Goal: Task Accomplishment & Management: Complete application form

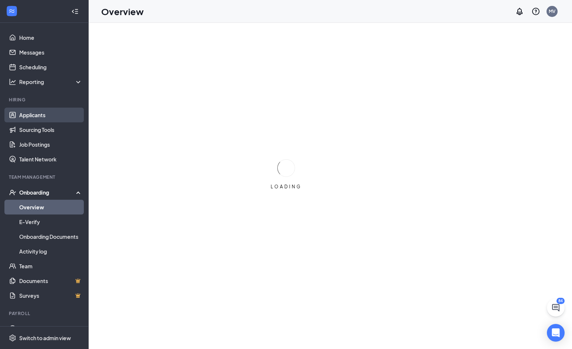
click at [30, 117] on link "Applicants" at bounding box center [50, 115] width 63 height 15
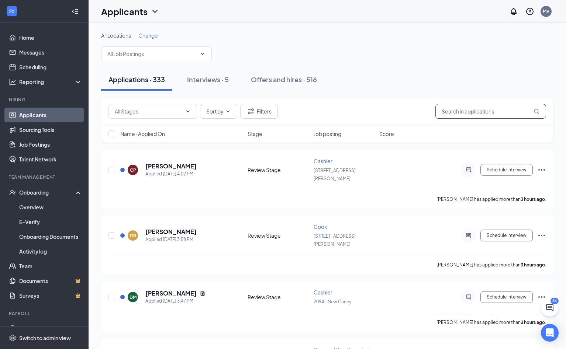
click at [466, 113] on input "text" at bounding box center [490, 111] width 111 height 15
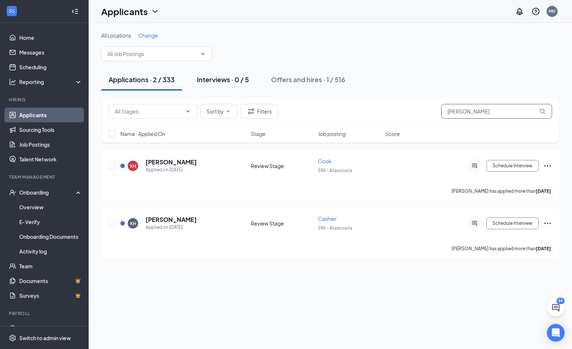
type input "[PERSON_NAME]"
click at [222, 80] on div "Interviews · 0 / 5" at bounding box center [223, 79] width 52 height 9
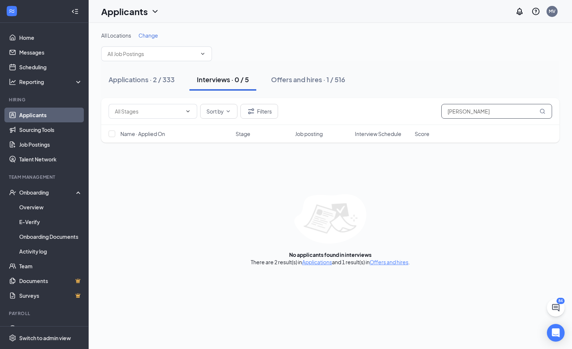
click at [488, 111] on input "[PERSON_NAME]" at bounding box center [496, 111] width 111 height 15
click at [300, 79] on div "Offers and hires · 1 / 516" at bounding box center [308, 79] width 74 height 9
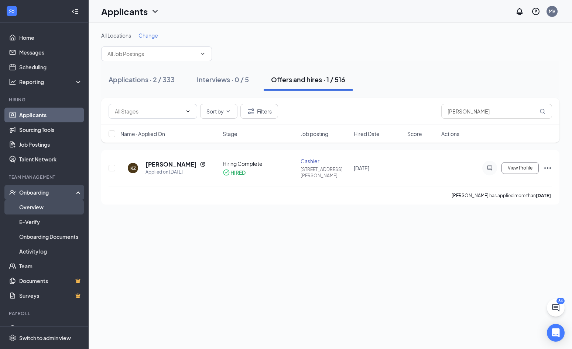
click at [36, 205] on link "Overview" at bounding box center [50, 207] width 63 height 15
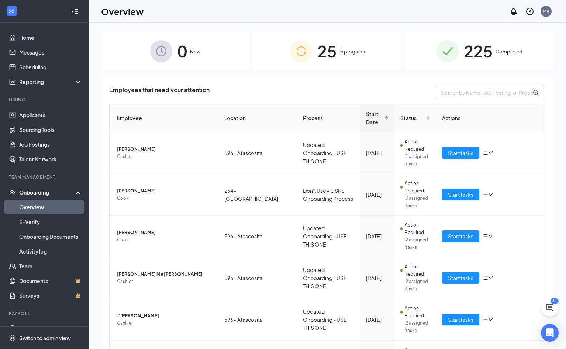
click at [323, 52] on span "25" at bounding box center [326, 50] width 19 height 25
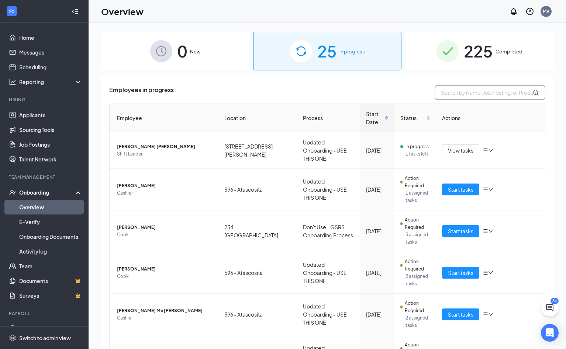
click at [457, 97] on input "text" at bounding box center [490, 92] width 111 height 15
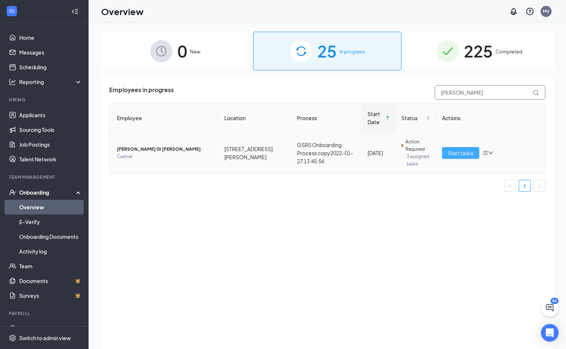
type input "[PERSON_NAME]"
click at [460, 152] on span "Start tasks" at bounding box center [460, 153] width 25 height 8
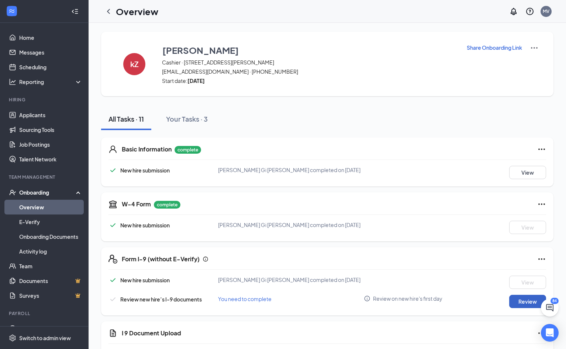
click at [524, 303] on button "Review" at bounding box center [527, 301] width 37 height 13
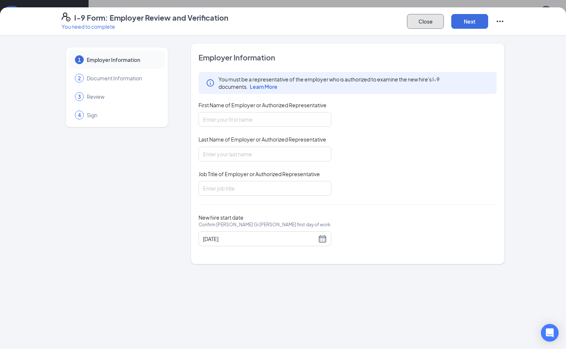
click at [444, 25] on button "Close" at bounding box center [425, 21] width 37 height 15
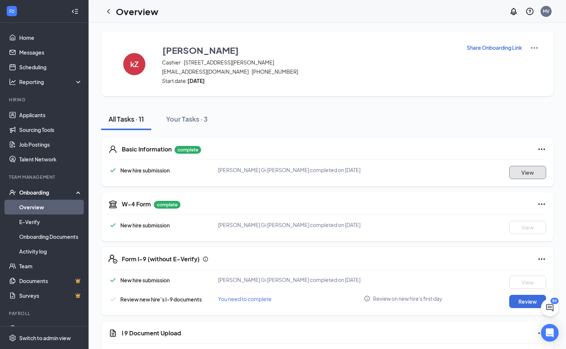
click at [533, 170] on button "View" at bounding box center [527, 172] width 37 height 13
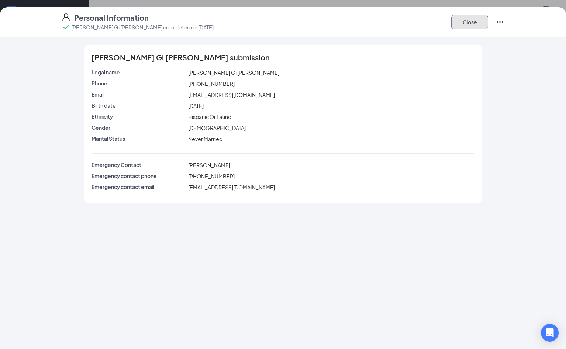
click at [488, 25] on button "Close" at bounding box center [469, 22] width 37 height 15
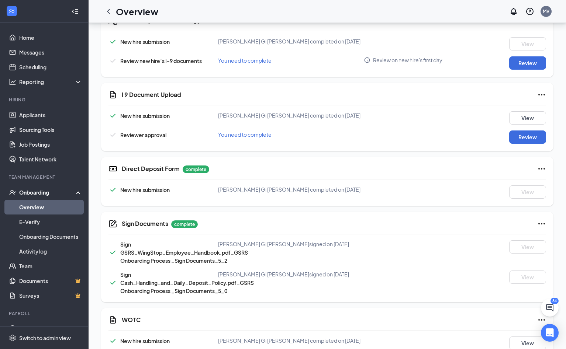
scroll to position [250, 0]
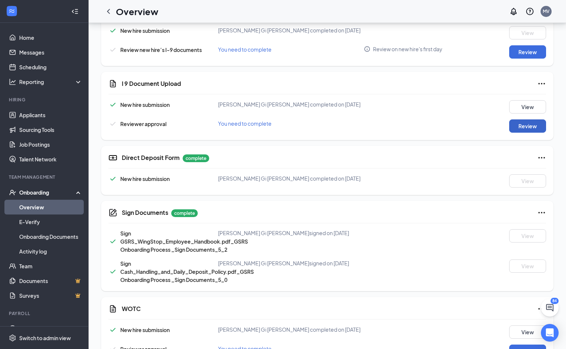
click at [524, 123] on button "Review" at bounding box center [527, 126] width 37 height 13
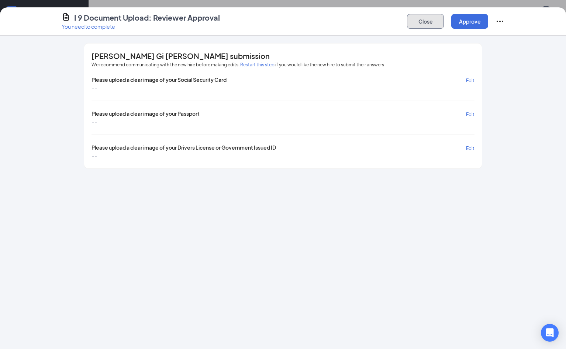
click at [444, 20] on button "Close" at bounding box center [425, 21] width 37 height 15
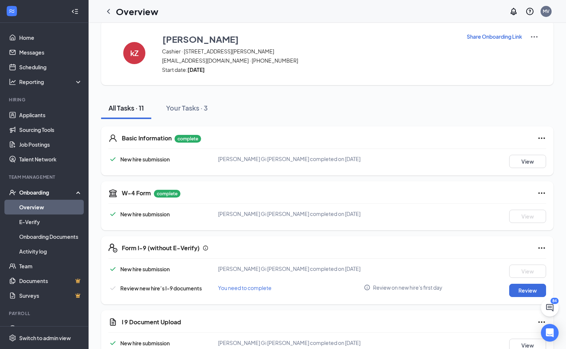
scroll to position [0, 0]
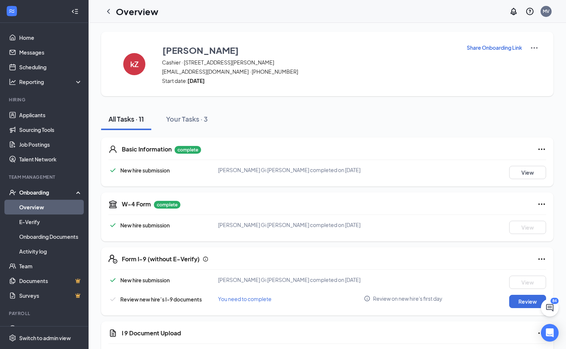
click at [494, 48] on p "Share Onboarding Link" at bounding box center [494, 47] width 55 height 7
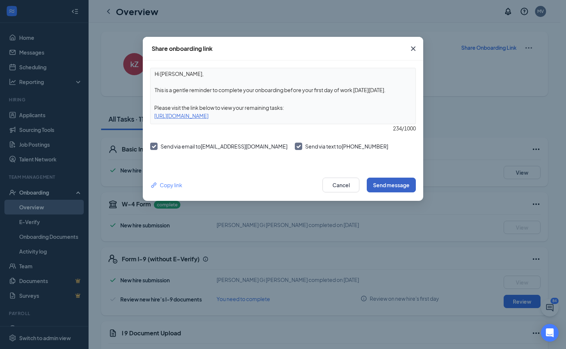
click at [389, 186] on button "Send message" at bounding box center [391, 185] width 49 height 15
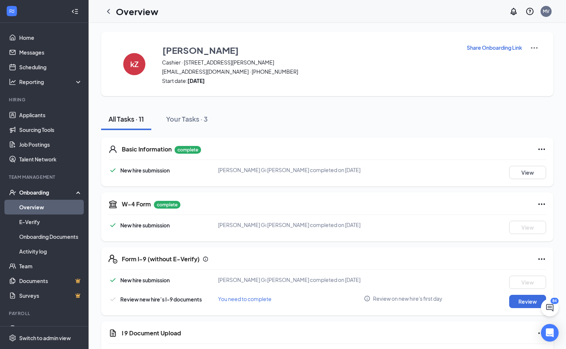
click at [148, 26] on div "kZ [PERSON_NAME] · [STREET_ADDRESS][PERSON_NAME] [EMAIL_ADDRESS][DOMAIN_NAME] ·…" at bounding box center [327, 323] width 477 height 601
click at [106, 13] on icon "ChevronLeft" at bounding box center [108, 11] width 9 height 9
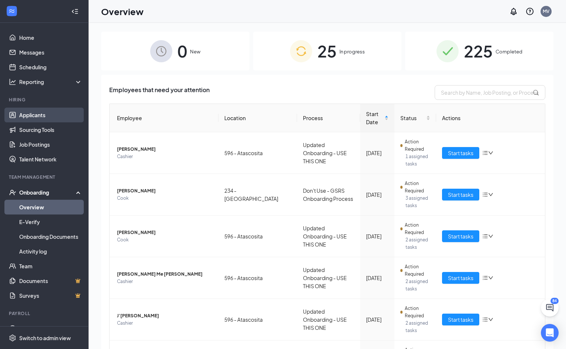
click at [29, 114] on link "Applicants" at bounding box center [50, 115] width 63 height 15
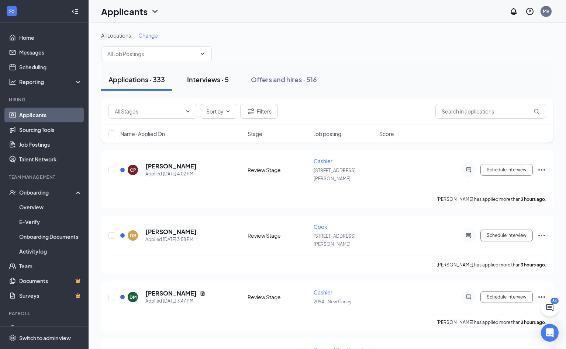
click at [210, 80] on div "Interviews · 5" at bounding box center [208, 79] width 42 height 9
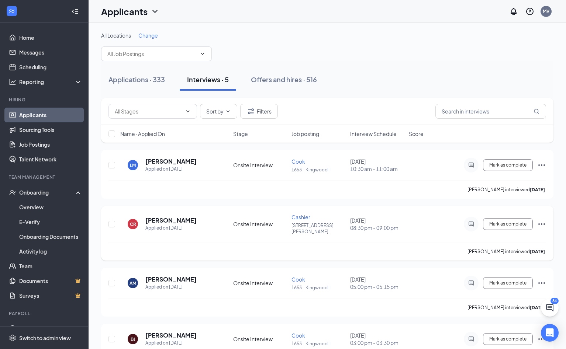
click at [301, 218] on span "Cashier" at bounding box center [300, 217] width 19 height 7
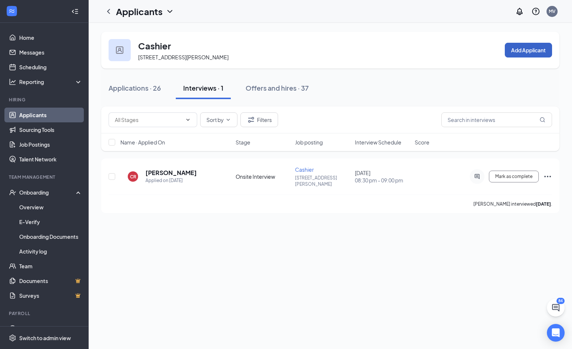
click at [518, 51] on button "Add Applicant" at bounding box center [527, 50] width 47 height 15
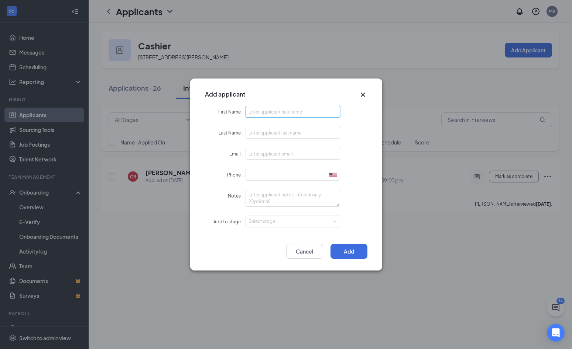
click at [258, 112] on input "First Name" at bounding box center [292, 112] width 95 height 12
type input "[PERSON_NAME]"
click at [258, 134] on input "Last Name" at bounding box center [292, 133] width 95 height 12
type input "[PERSON_NAME]"
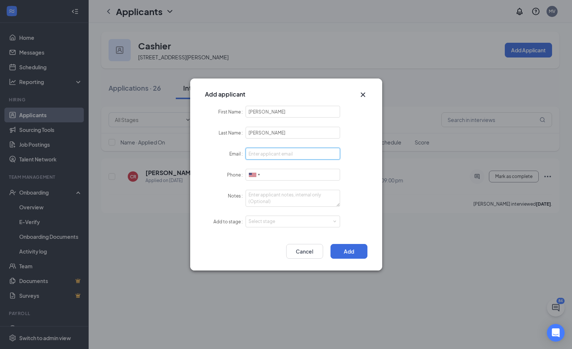
click at [263, 155] on input "Email" at bounding box center [292, 154] width 95 height 12
type input "[EMAIL_ADDRESS][DOMAIN_NAME]"
click at [277, 168] on form "First Name [PERSON_NAME] Last Name [PERSON_NAME] Email [EMAIL_ADDRESS][DOMAIN_N…" at bounding box center [286, 171] width 162 height 131
click at [276, 176] on input "Phone" at bounding box center [292, 175] width 95 height 12
click at [283, 224] on div "Select stage" at bounding box center [291, 221] width 86 height 7
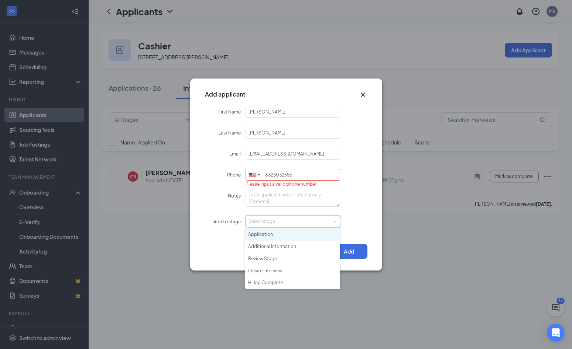
click at [261, 237] on li "Application" at bounding box center [292, 235] width 95 height 12
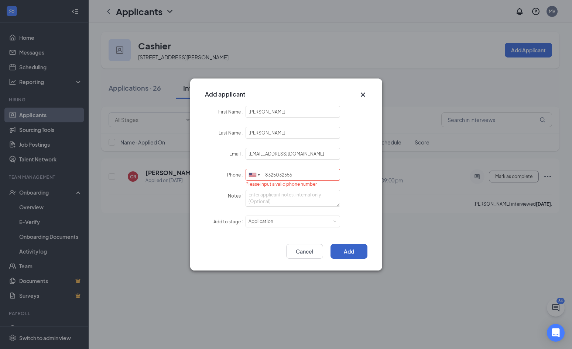
click at [351, 253] on button "Add" at bounding box center [348, 251] width 37 height 15
click at [272, 175] on input "8325032555" at bounding box center [292, 175] width 95 height 12
click at [284, 174] on input "832-5032555" at bounding box center [292, 175] width 95 height 12
click at [358, 261] on div "Add Cancel" at bounding box center [286, 254] width 192 height 34
click at [353, 253] on button "Add" at bounding box center [348, 251] width 37 height 15
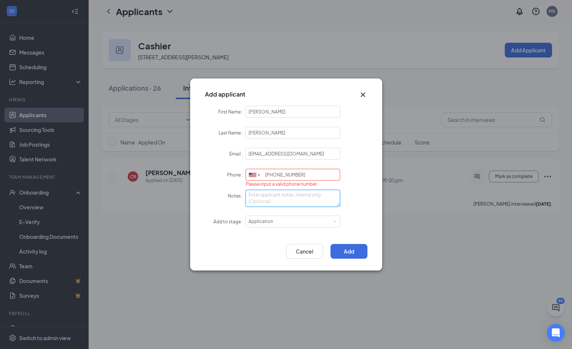
click at [265, 197] on textarea "Notes" at bounding box center [292, 198] width 95 height 17
click at [259, 175] on div at bounding box center [259, 175] width 2 height 12
click at [256, 173] on div at bounding box center [252, 175] width 7 height 4
click at [299, 169] on input "[PHONE_NUMBER]" at bounding box center [292, 175] width 95 height 12
click at [302, 174] on input "[PHONE_NUMBER]" at bounding box center [292, 175] width 95 height 12
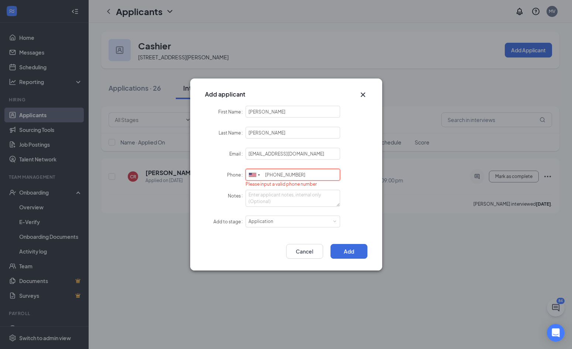
click at [302, 174] on input "[PHONE_NUMBER]" at bounding box center [292, 175] width 95 height 12
click at [352, 253] on button "Add" at bounding box center [348, 251] width 37 height 15
click at [351, 252] on button "Add" at bounding box center [348, 251] width 37 height 15
click at [350, 252] on button "Add" at bounding box center [348, 251] width 37 height 15
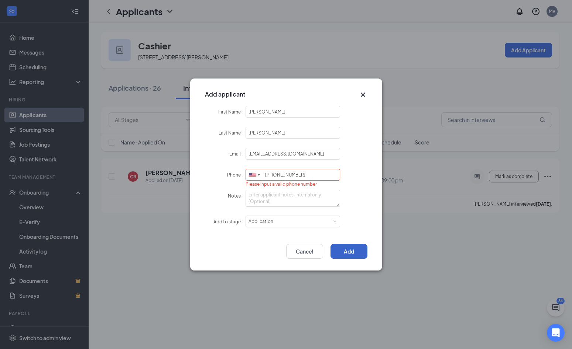
click at [350, 252] on button "Add" at bounding box center [348, 251] width 37 height 15
click at [256, 173] on div at bounding box center [252, 175] width 7 height 4
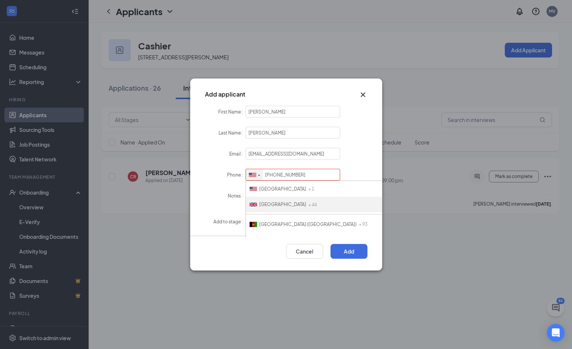
click at [271, 203] on span "[GEOGRAPHIC_DATA]" at bounding box center [282, 205] width 47 height 6
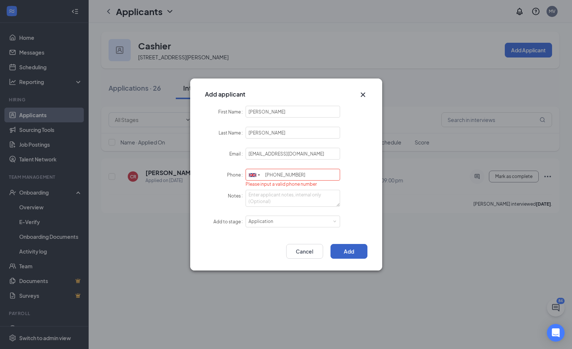
click at [350, 251] on button "Add" at bounding box center [348, 251] width 37 height 15
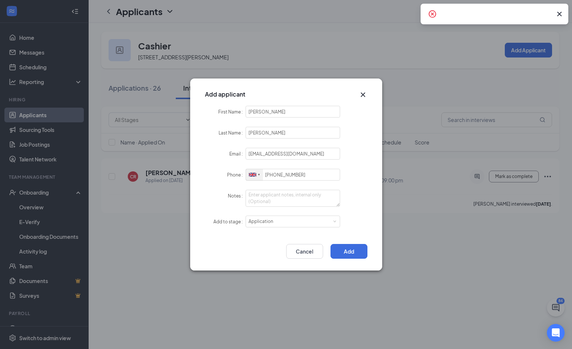
click at [252, 175] on div at bounding box center [252, 175] width 7 height 4
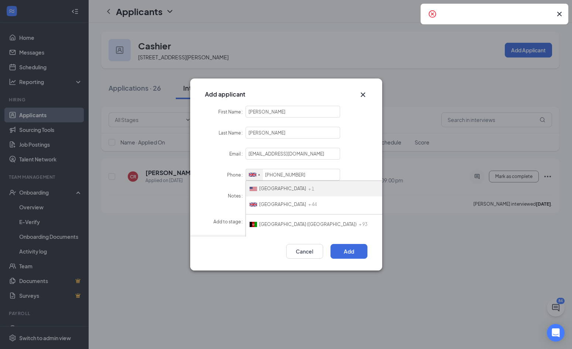
click at [264, 187] on span "[GEOGRAPHIC_DATA]" at bounding box center [282, 189] width 47 height 6
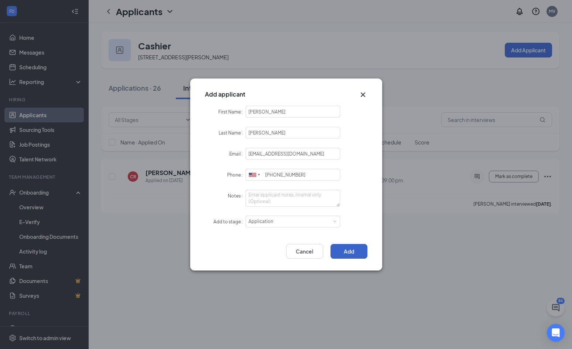
click at [345, 252] on button "Add" at bounding box center [348, 251] width 37 height 15
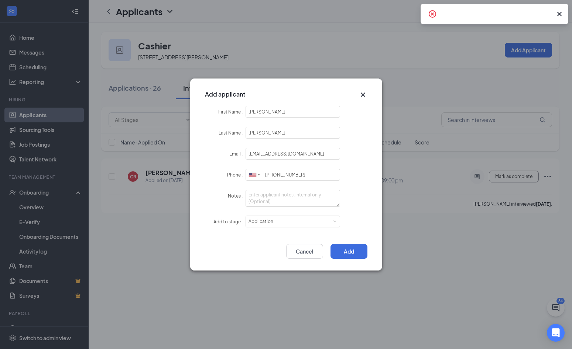
click at [430, 14] on icon "CrossCircle" at bounding box center [432, 14] width 9 height 9
click at [346, 249] on button "Add" at bounding box center [348, 251] width 37 height 15
click at [345, 252] on button "Add" at bounding box center [348, 251] width 37 height 15
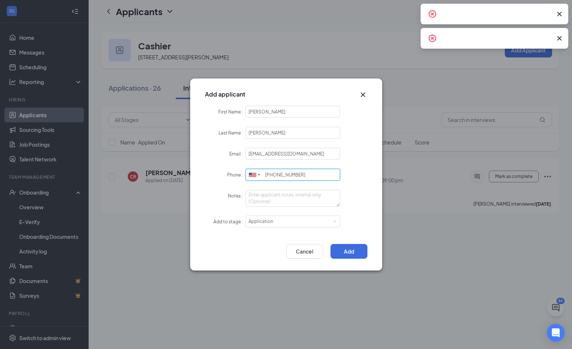
click at [303, 178] on input "[PHONE_NUMBER]" at bounding box center [292, 175] width 95 height 12
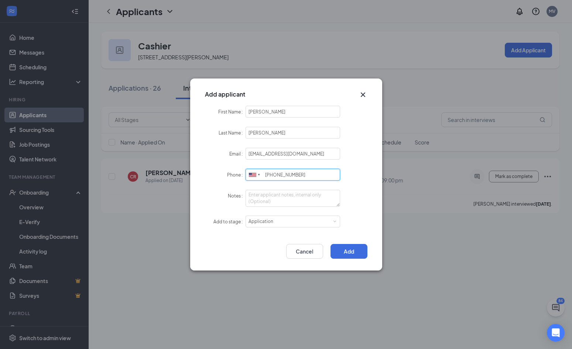
type input "[PHONE_NUMBER]"
click at [355, 246] on button "Add" at bounding box center [348, 251] width 37 height 15
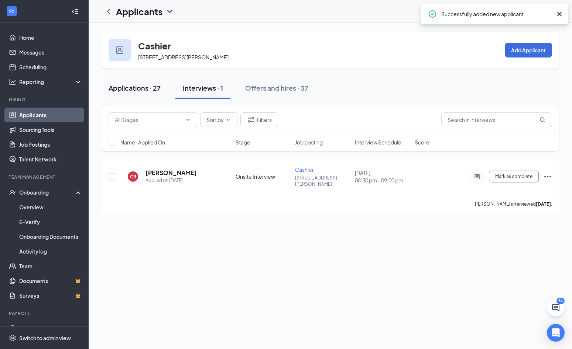
click at [136, 93] on div "Applications · 27" at bounding box center [134, 87] width 52 height 9
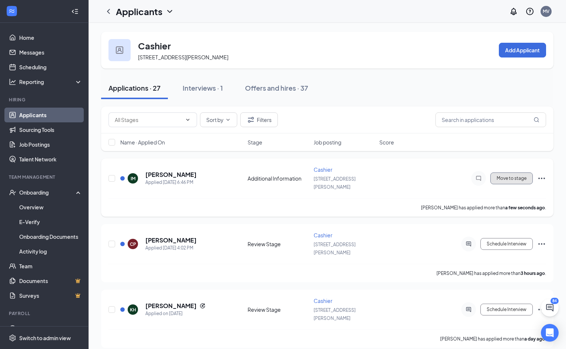
click at [522, 184] on button "Move to stage" at bounding box center [511, 179] width 42 height 12
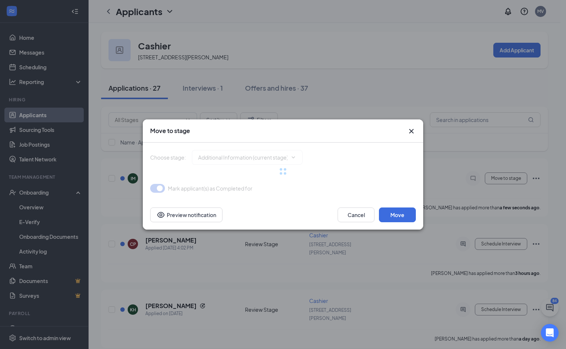
type input "Review Stage (next stage)"
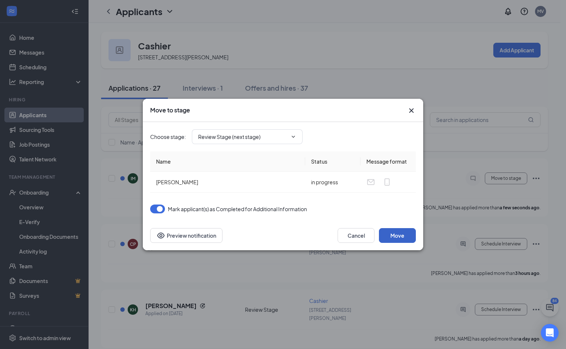
click at [404, 235] on button "Move" at bounding box center [397, 235] width 37 height 15
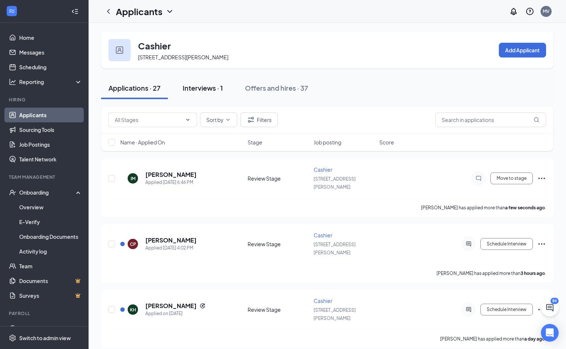
click at [203, 93] on div "Interviews · 1" at bounding box center [203, 87] width 40 height 9
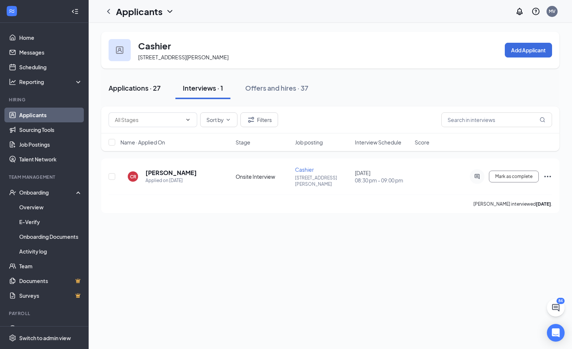
click at [134, 93] on div "Applications · 27" at bounding box center [134, 87] width 52 height 9
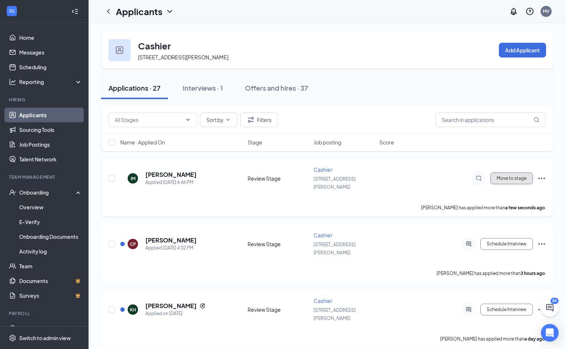
click at [501, 184] on button "Move to stage" at bounding box center [511, 179] width 42 height 12
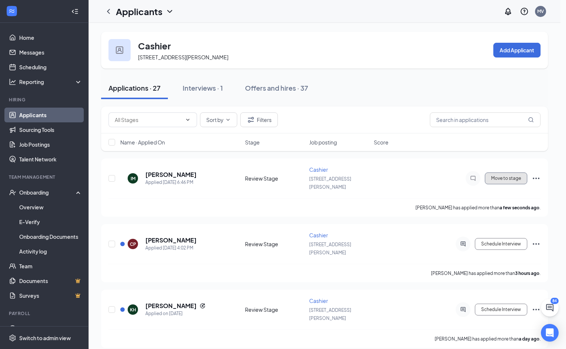
type input "Onsite Interview (next stage)"
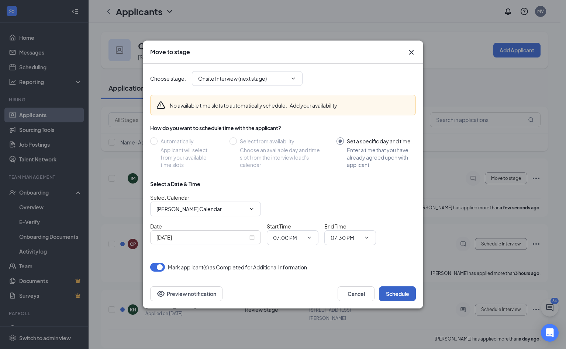
click at [399, 291] on button "Schedule" at bounding box center [397, 294] width 37 height 15
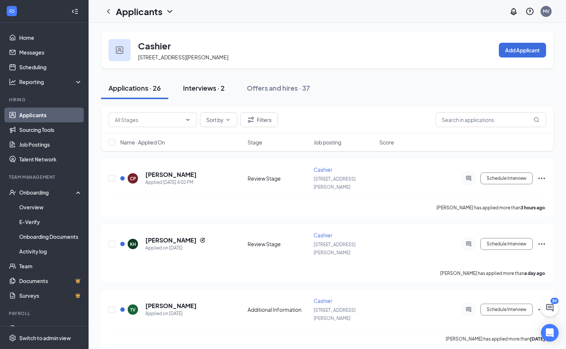
click at [217, 93] on div "Interviews · 2" at bounding box center [204, 87] width 42 height 9
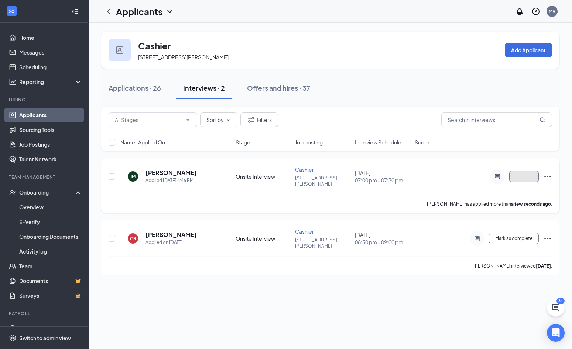
click at [521, 179] on button "button" at bounding box center [524, 177] width 30 height 12
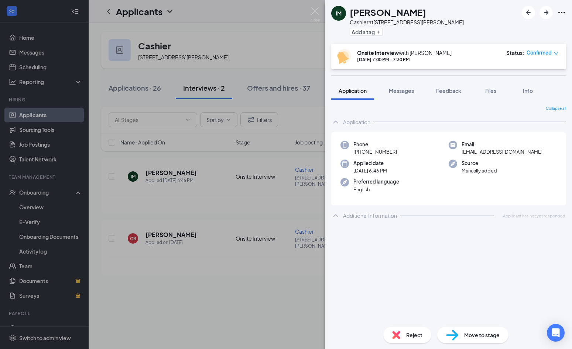
click at [473, 343] on div "Move to stage" at bounding box center [472, 335] width 71 height 16
type input "Hiring Complete (final stage)"
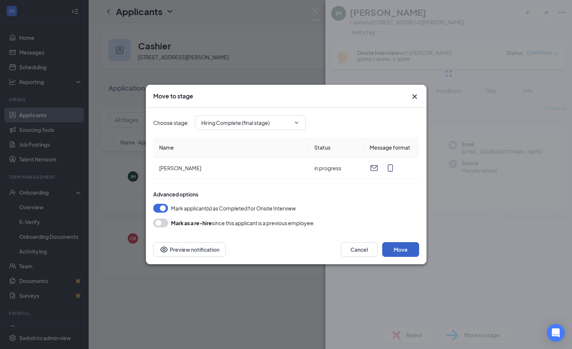
click at [412, 249] on button "Move" at bounding box center [400, 249] width 37 height 15
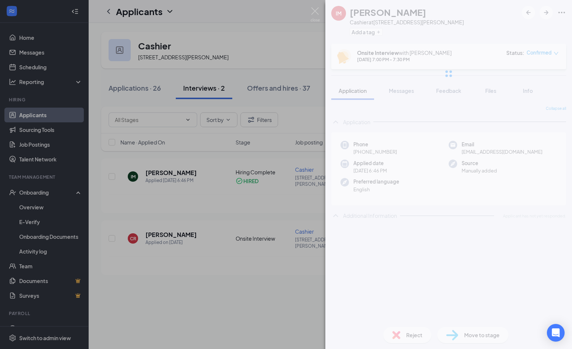
click at [244, 287] on div "IM [PERSON_NAME] at [GEOGRAPHIC_DATA][PERSON_NAME] Add a tag Onsite Interview w…" at bounding box center [286, 174] width 572 height 349
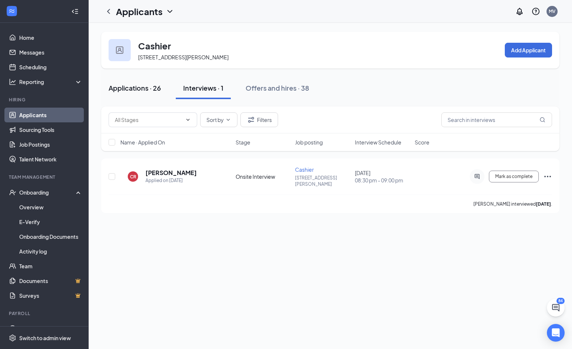
click at [120, 99] on button "Applications · 26" at bounding box center [134, 88] width 67 height 22
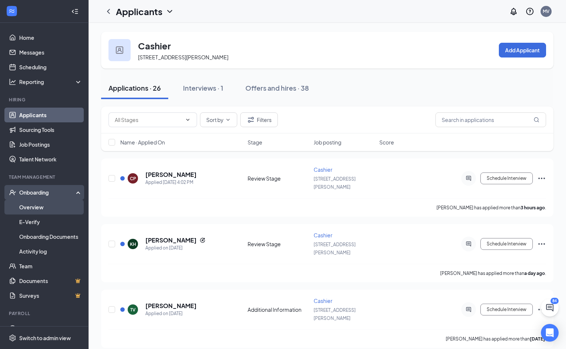
click at [35, 207] on link "Overview" at bounding box center [50, 207] width 63 height 15
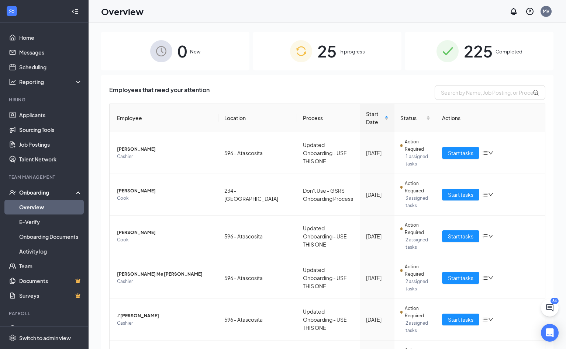
click at [321, 51] on span "25" at bounding box center [326, 50] width 19 height 25
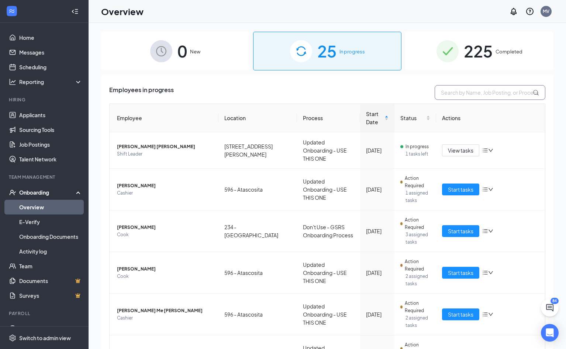
click at [467, 91] on input "text" at bounding box center [490, 92] width 111 height 15
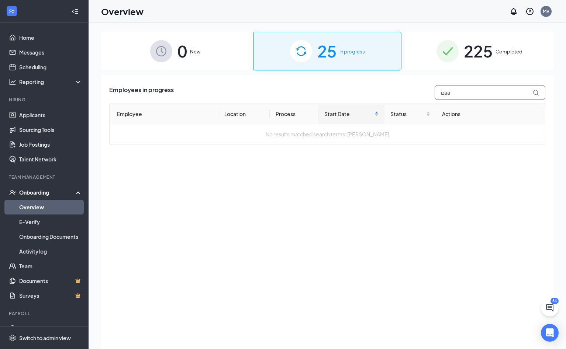
type input "izaa"
click at [290, 54] on img at bounding box center [301, 51] width 22 height 22
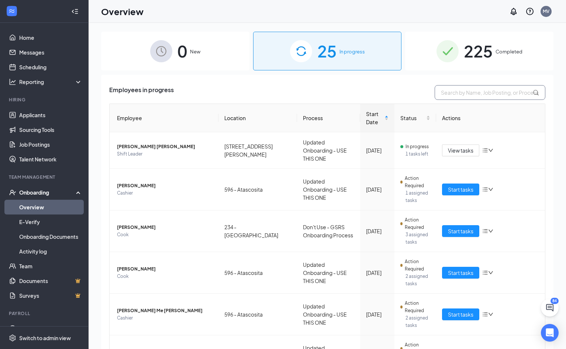
click at [451, 96] on input "text" at bounding box center [490, 92] width 111 height 15
click at [181, 55] on span "0" at bounding box center [182, 50] width 10 height 25
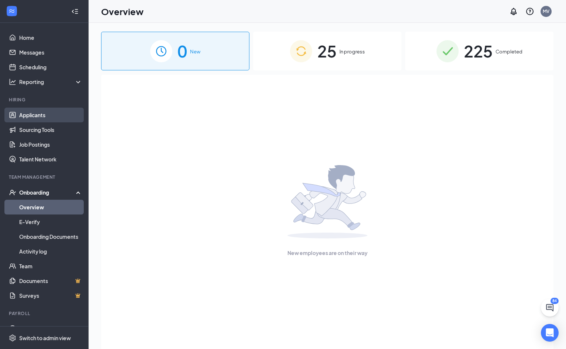
click at [24, 111] on link "Applicants" at bounding box center [50, 115] width 63 height 15
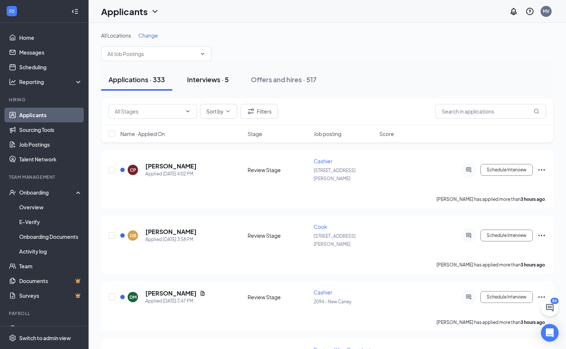
click at [221, 80] on div "Interviews · 5" at bounding box center [208, 79] width 42 height 9
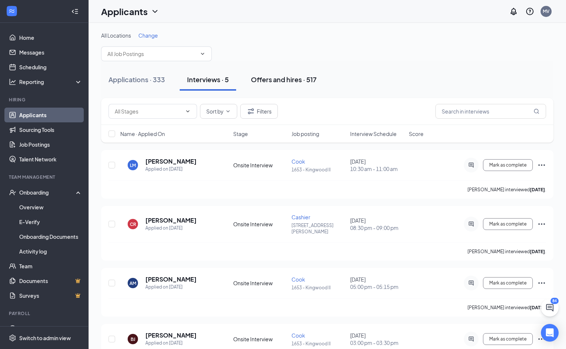
click at [281, 76] on div "Offers and hires · 517" at bounding box center [284, 79] width 66 height 9
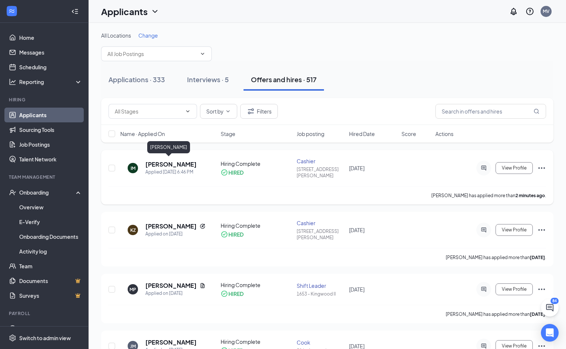
click at [170, 163] on h5 "[PERSON_NAME]" at bounding box center [170, 165] width 51 height 8
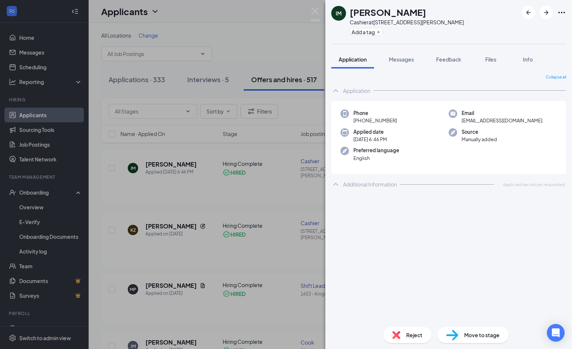
click at [483, 335] on span "Move to stage" at bounding box center [481, 335] width 35 height 8
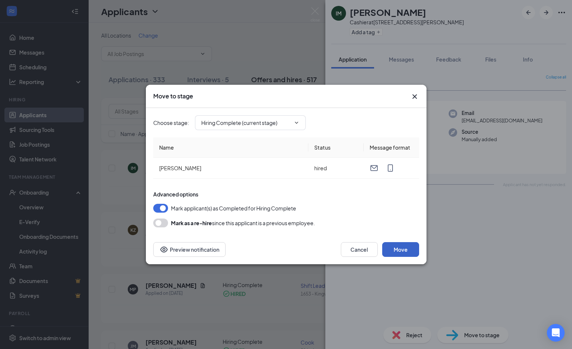
click at [398, 252] on button "Move" at bounding box center [400, 249] width 37 height 15
click at [354, 252] on button "Cancel" at bounding box center [359, 249] width 37 height 15
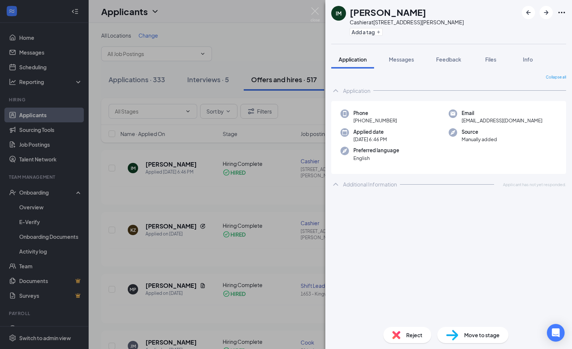
click at [267, 190] on div "IM [PERSON_NAME] at [STREET_ADDRESS][PERSON_NAME] Add a tag Application Message…" at bounding box center [286, 174] width 572 height 349
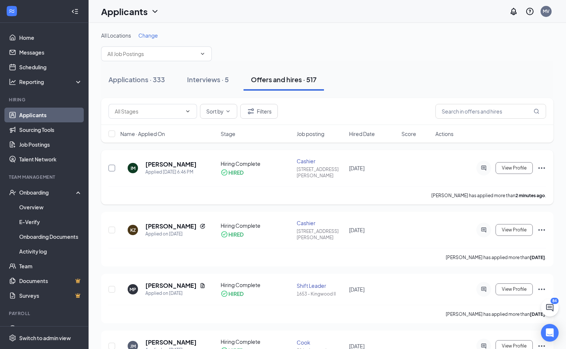
click at [110, 165] on input "checkbox" at bounding box center [111, 168] width 7 height 7
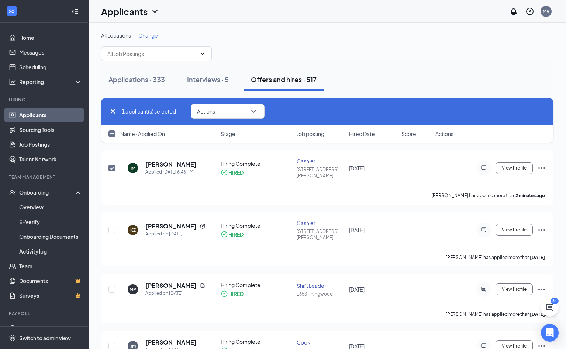
click at [112, 110] on icon "Cross" at bounding box center [113, 111] width 4 height 4
checkbox input "false"
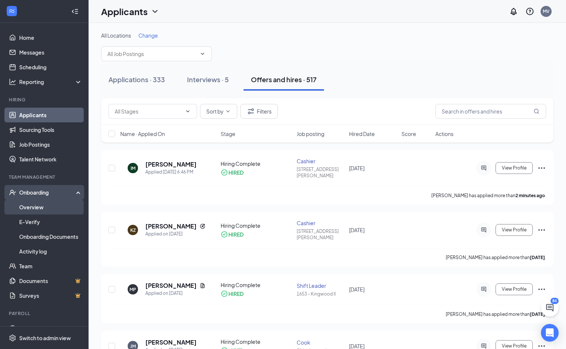
click at [25, 204] on link "Overview" at bounding box center [50, 207] width 63 height 15
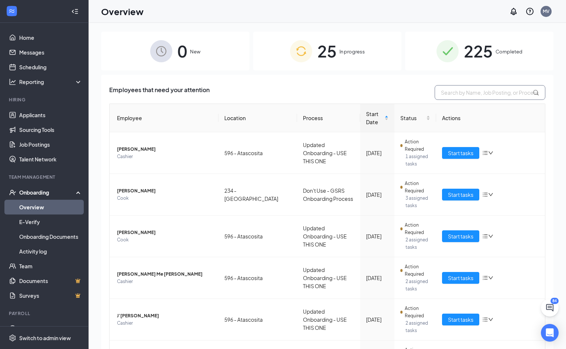
click at [478, 92] on input "text" at bounding box center [490, 92] width 111 height 15
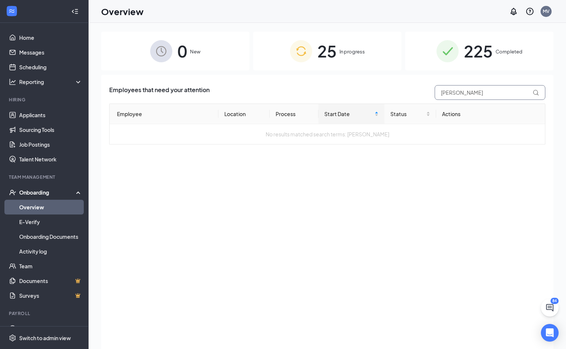
type input "[PERSON_NAME]"
click at [334, 55] on span "25" at bounding box center [326, 50] width 19 height 25
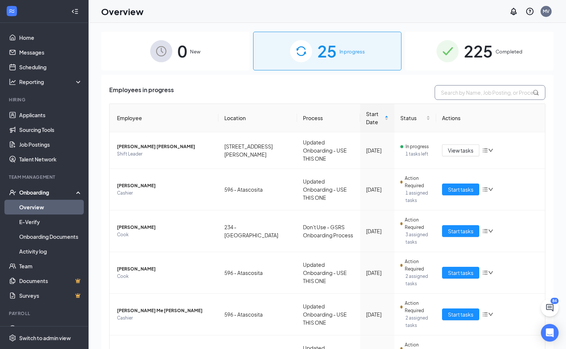
click at [475, 94] on input "text" at bounding box center [490, 92] width 111 height 15
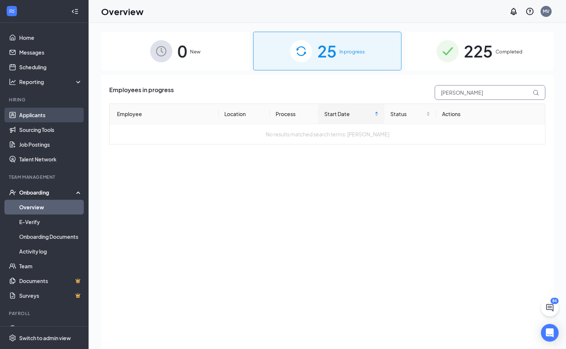
type input "[PERSON_NAME]"
click at [32, 116] on link "Applicants" at bounding box center [50, 115] width 63 height 15
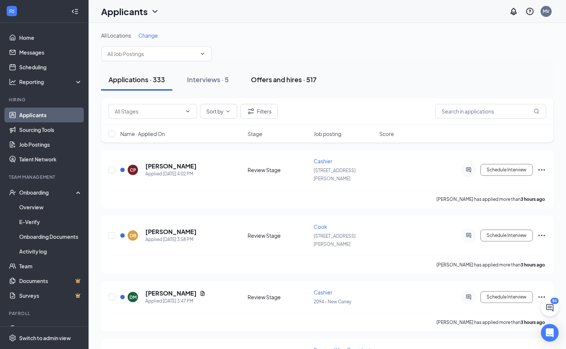
click at [273, 79] on div "Offers and hires · 517" at bounding box center [284, 79] width 66 height 9
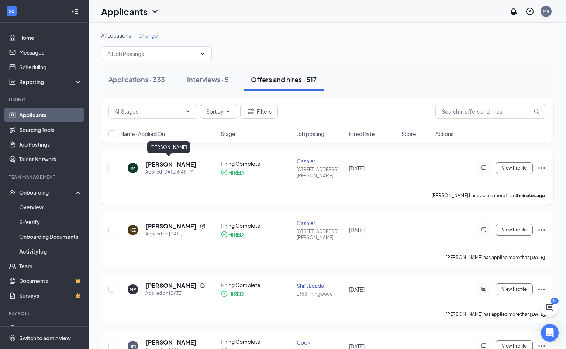
click at [153, 163] on h5 "[PERSON_NAME]" at bounding box center [170, 165] width 51 height 8
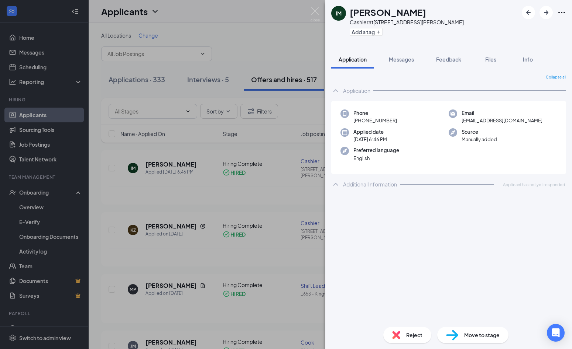
click at [490, 335] on span "Move to stage" at bounding box center [481, 335] width 35 height 8
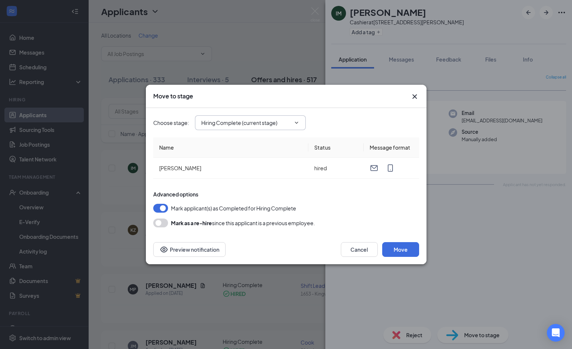
click at [294, 120] on span "Hiring Complete (current stage)" at bounding box center [250, 122] width 111 height 15
click at [275, 123] on input "Hiring Complete (current stage)" at bounding box center [245, 123] width 89 height 8
click at [345, 112] on div "Choose stage : Hiring Complete (current stage) Application Additional Informati…" at bounding box center [286, 123] width 266 height 30
click at [415, 96] on icon "Cross" at bounding box center [414, 96] width 4 height 4
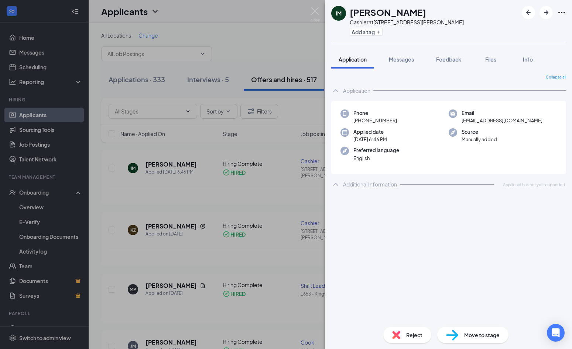
click at [31, 204] on div "IM [PERSON_NAME] at [STREET_ADDRESS][PERSON_NAME] Add a tag Application Message…" at bounding box center [286, 174] width 572 height 349
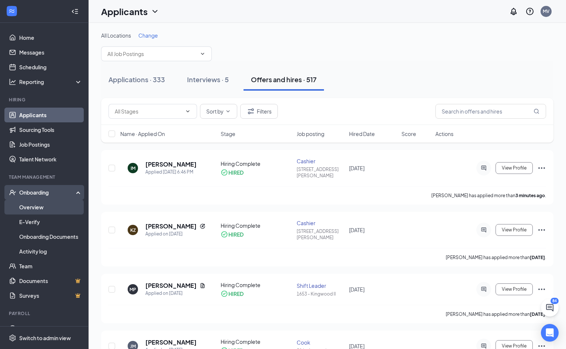
click at [27, 208] on link "Overview" at bounding box center [50, 207] width 63 height 15
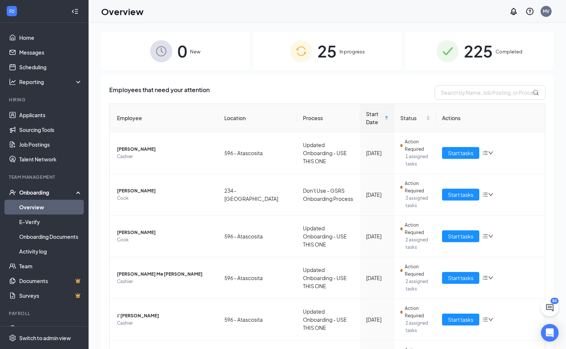
click at [32, 193] on div "Onboarding" at bounding box center [47, 192] width 57 height 7
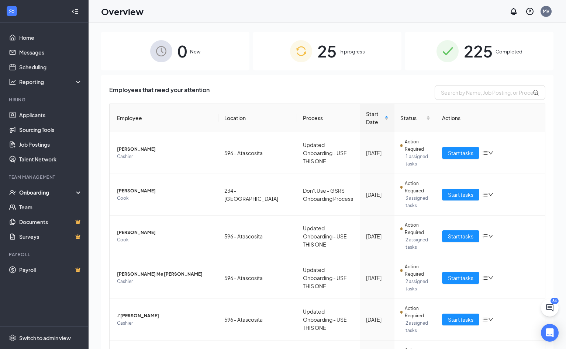
click at [31, 193] on div "Onboarding" at bounding box center [47, 192] width 57 height 7
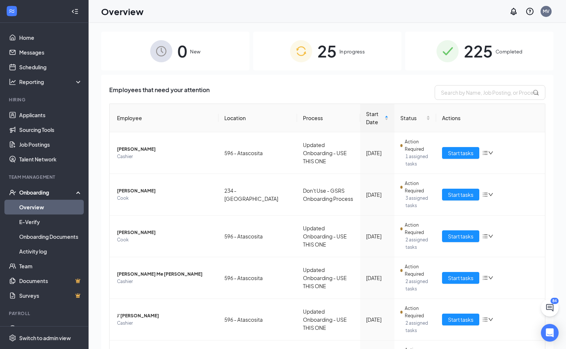
click at [24, 207] on link "Overview" at bounding box center [50, 207] width 63 height 15
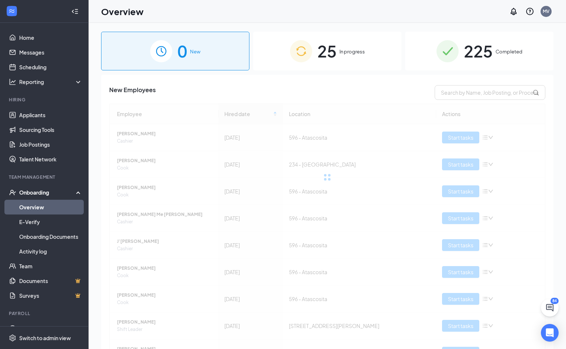
click at [24, 207] on link "Overview" at bounding box center [50, 207] width 63 height 15
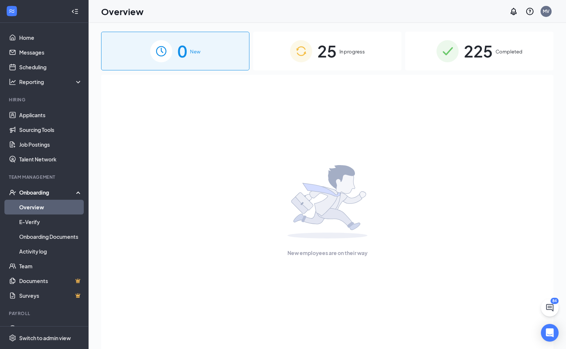
click at [24, 207] on link "Overview" at bounding box center [50, 207] width 63 height 15
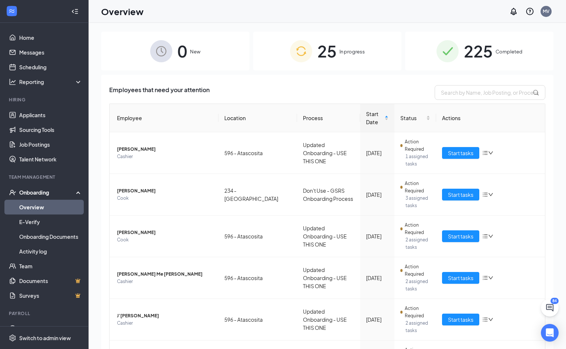
click at [317, 40] on span "25" at bounding box center [326, 50] width 19 height 25
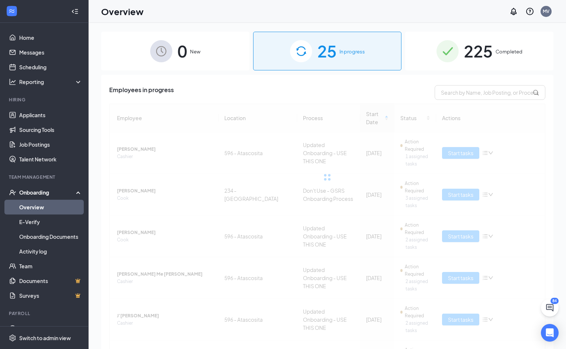
click at [309, 45] on div "25 In progress" at bounding box center [327, 51] width 148 height 39
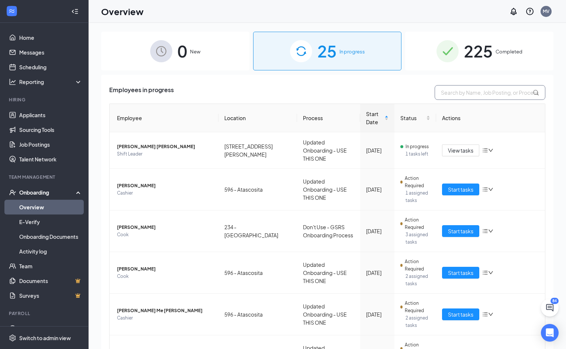
click at [459, 93] on input "text" at bounding box center [490, 92] width 111 height 15
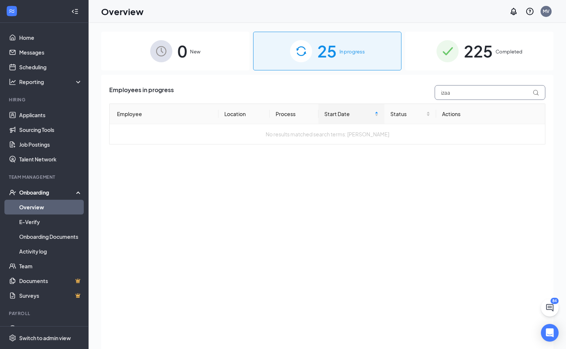
type input "izaa"
click at [304, 54] on img at bounding box center [301, 51] width 22 height 22
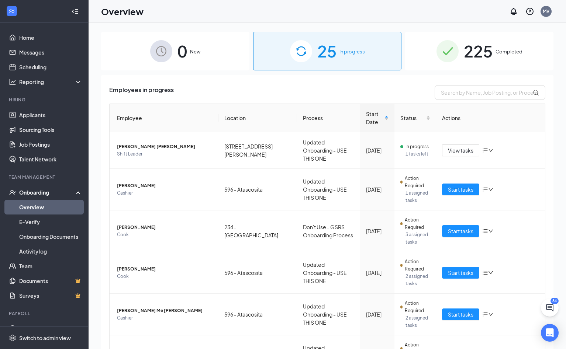
click at [189, 46] on div "0 New" at bounding box center [175, 51] width 148 height 39
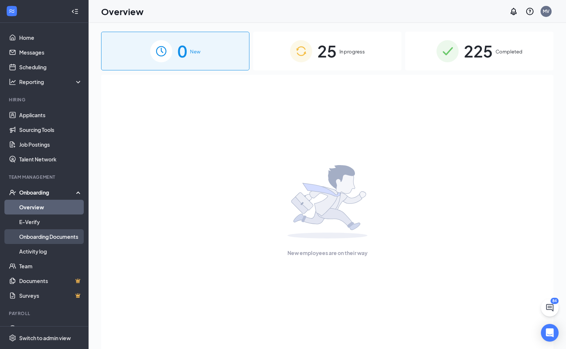
click at [37, 234] on link "Onboarding Documents" at bounding box center [50, 236] width 63 height 15
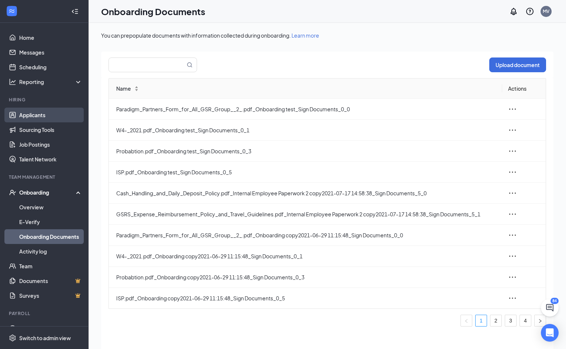
click at [44, 112] on link "Applicants" at bounding box center [50, 115] width 63 height 15
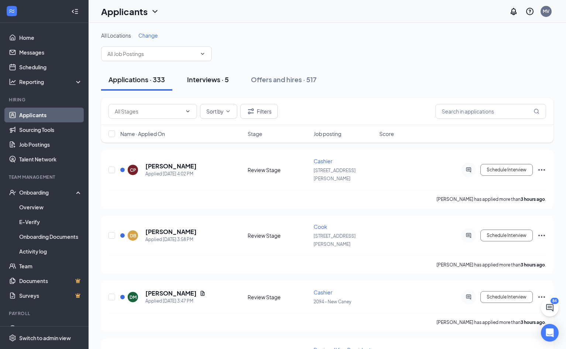
click at [209, 77] on div "Interviews · 5" at bounding box center [208, 79] width 42 height 9
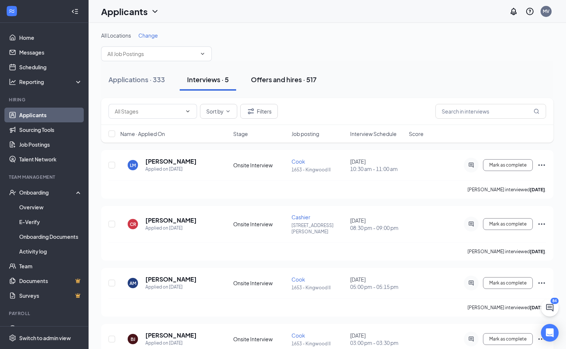
click at [285, 78] on div "Offers and hires · 517" at bounding box center [284, 79] width 66 height 9
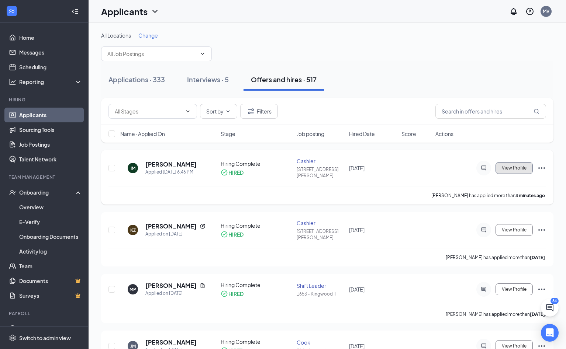
click at [515, 166] on span "View Profile" at bounding box center [514, 168] width 25 height 5
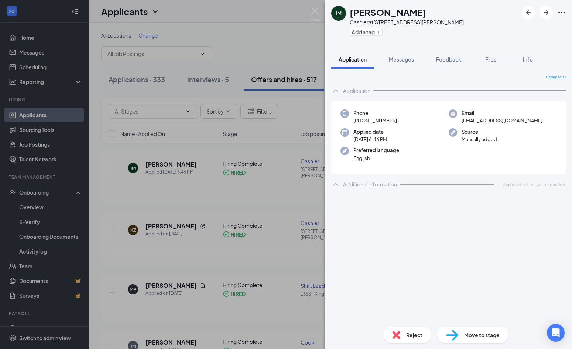
click at [493, 333] on span "Move to stage" at bounding box center [481, 335] width 35 height 8
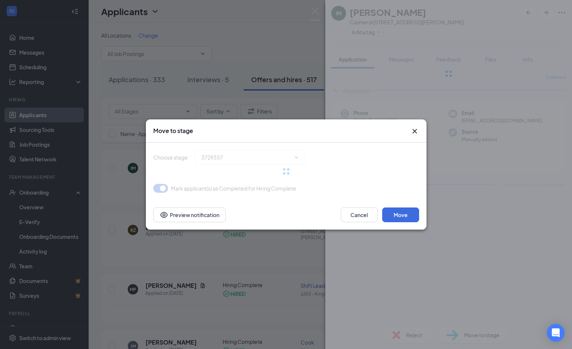
type input "Hiring Complete (current stage)"
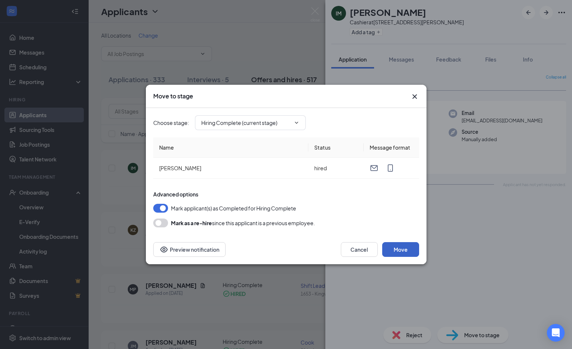
click at [401, 250] on button "Move" at bounding box center [400, 249] width 37 height 15
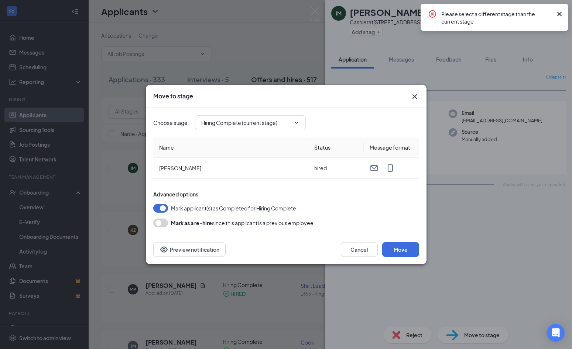
click at [560, 14] on icon "Cross" at bounding box center [559, 14] width 9 height 9
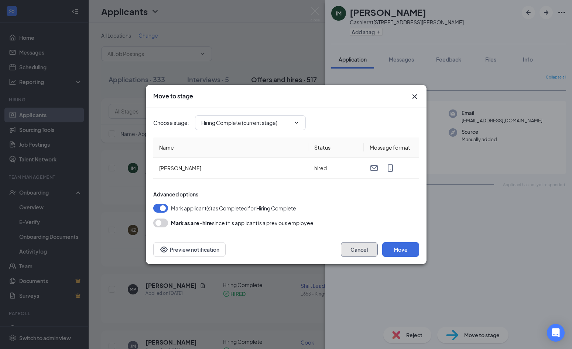
click at [364, 247] on button "Cancel" at bounding box center [359, 249] width 37 height 15
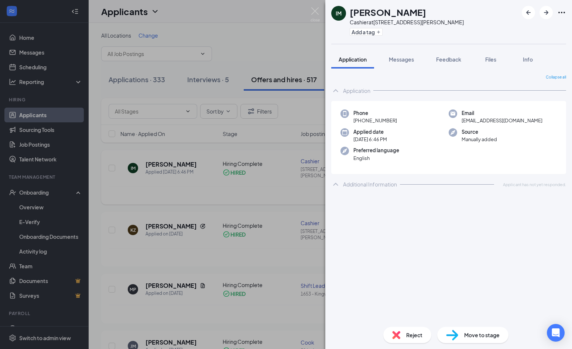
click at [265, 190] on div "IM [PERSON_NAME] at [STREET_ADDRESS][PERSON_NAME] Add a tag Application Message…" at bounding box center [286, 174] width 572 height 349
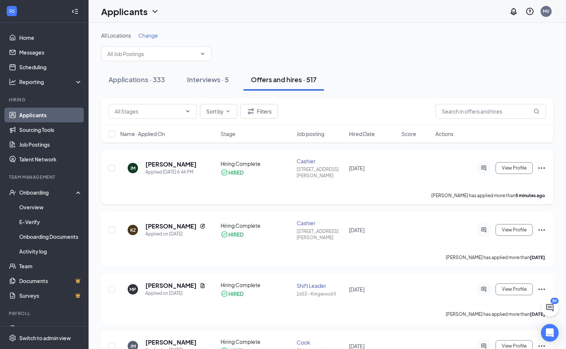
click at [305, 164] on div "Cashier" at bounding box center [321, 161] width 48 height 7
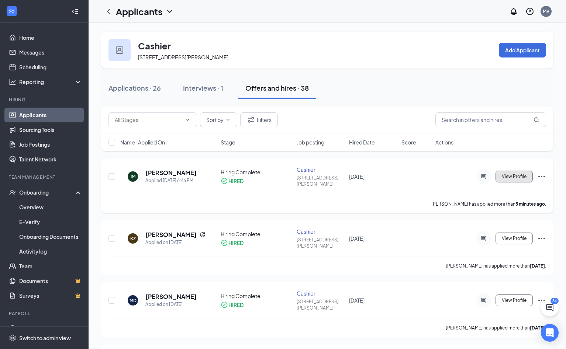
click at [520, 179] on span "View Profile" at bounding box center [514, 176] width 25 height 5
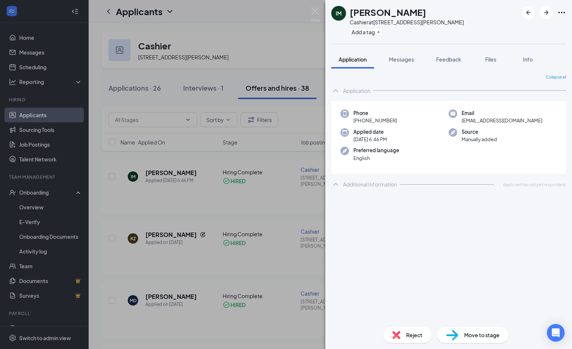
click at [477, 338] on span "Move to stage" at bounding box center [481, 335] width 35 height 8
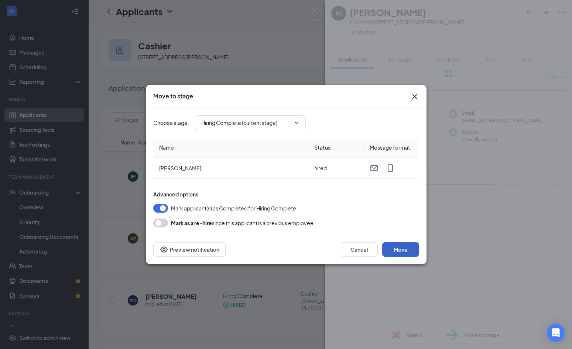
click at [404, 243] on button "Move" at bounding box center [400, 249] width 37 height 15
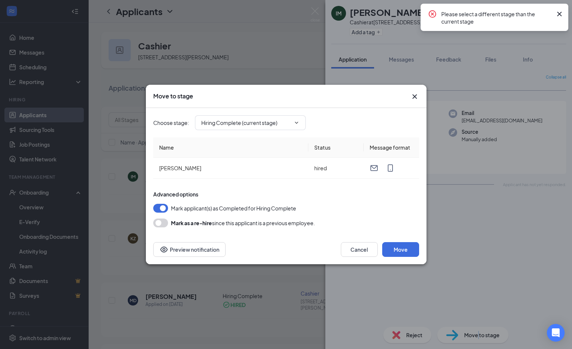
click at [413, 99] on icon "Cross" at bounding box center [414, 96] width 9 height 9
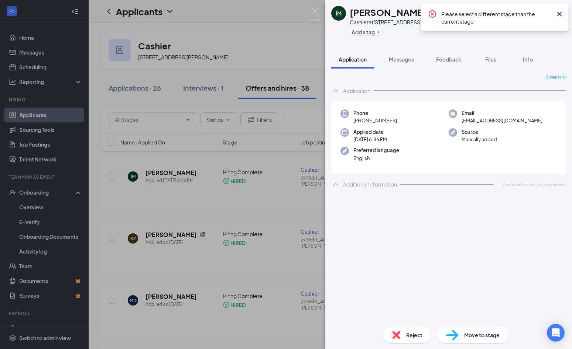
click at [284, 118] on div "IM [PERSON_NAME] at [STREET_ADDRESS][PERSON_NAME] Add a tag Application Message…" at bounding box center [286, 174] width 572 height 349
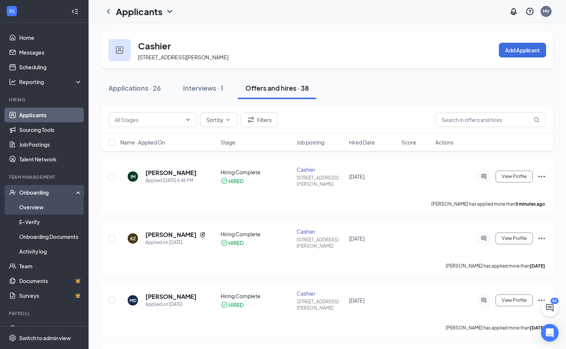
click at [37, 207] on link "Overview" at bounding box center [50, 207] width 63 height 15
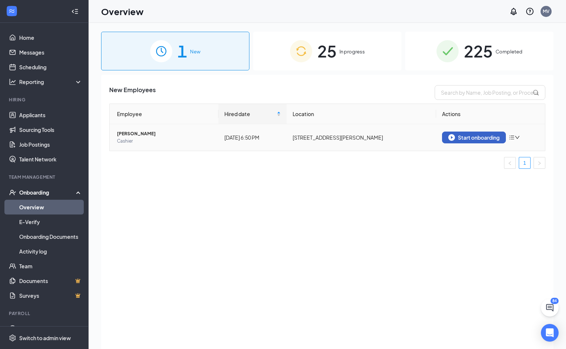
click at [490, 136] on div "Start onboarding" at bounding box center [473, 137] width 51 height 7
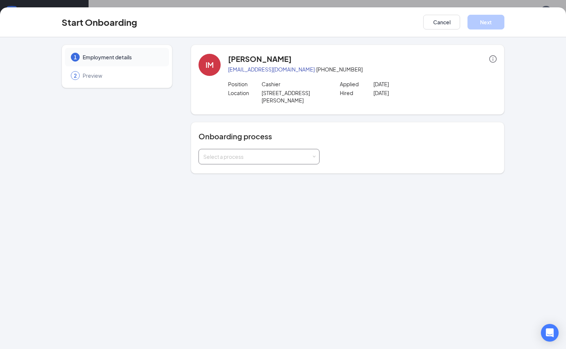
click at [224, 149] on div "Select a process" at bounding box center [258, 156] width 111 height 15
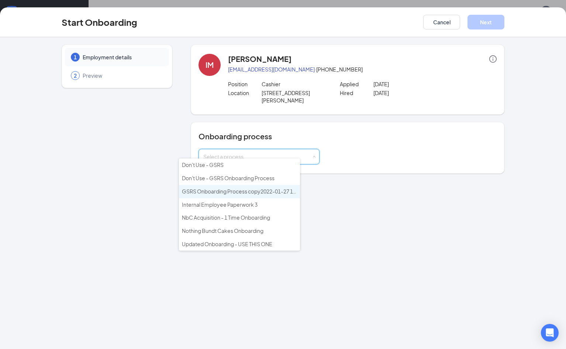
click at [224, 192] on span "GSRS Onboarding Process copy2022-01-27 13:45:56" at bounding box center [246, 191] width 129 height 7
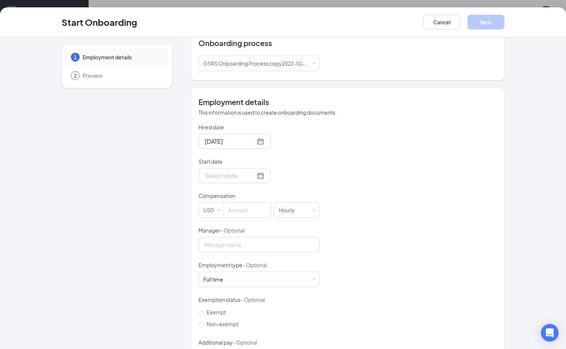
scroll to position [91, 0]
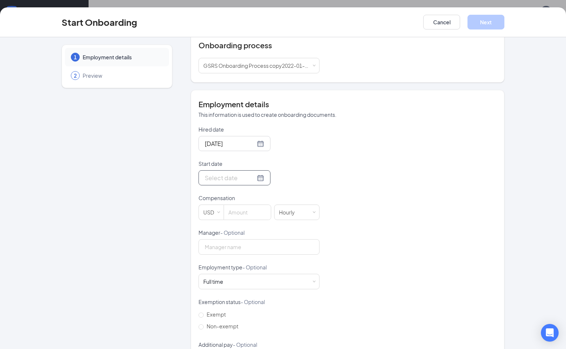
click at [230, 173] on div at bounding box center [234, 177] width 59 height 9
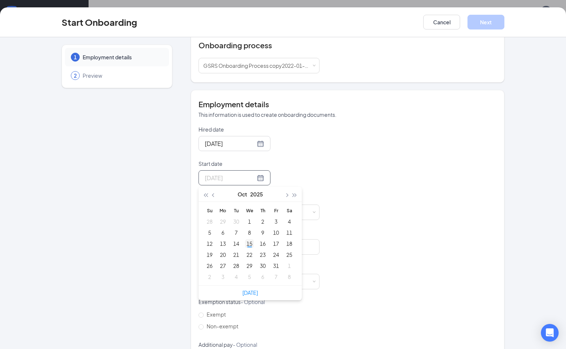
type input "[DATE]"
click at [245, 239] on div "15" at bounding box center [249, 243] width 9 height 9
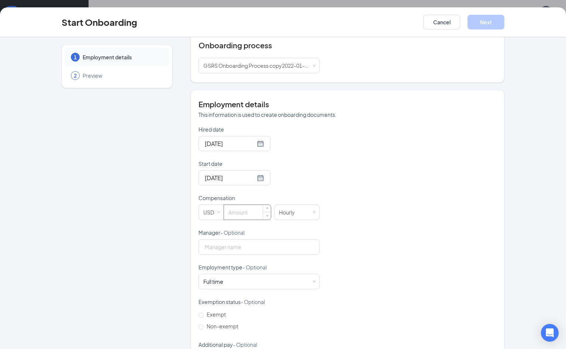
click at [224, 205] on input at bounding box center [247, 212] width 47 height 15
type input "11"
type input "deyanira cervantes"
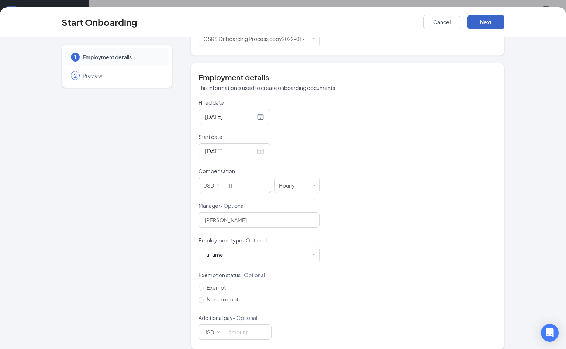
click at [504, 20] on button "Next" at bounding box center [485, 22] width 37 height 15
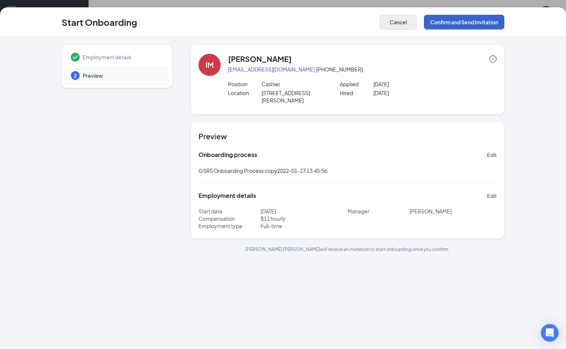
click at [492, 20] on button "Confirm and Send Invitation" at bounding box center [464, 22] width 80 height 15
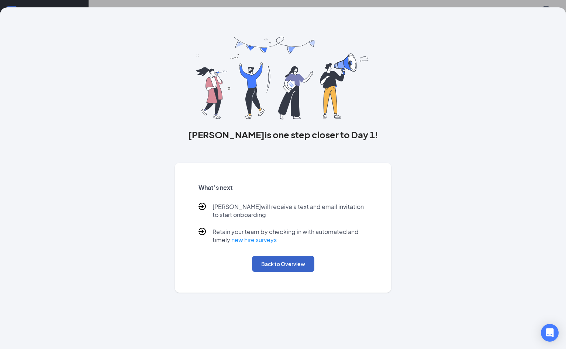
click at [287, 269] on button "Back to Overview" at bounding box center [283, 264] width 62 height 16
